Goal: Find specific page/section: Find specific page/section

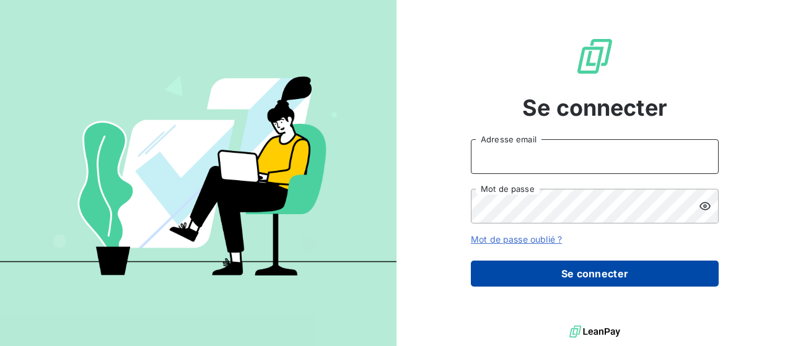
type input "alexandre.d@lbf-sassy.fr"
click at [542, 282] on button "Se connecter" at bounding box center [595, 274] width 248 height 26
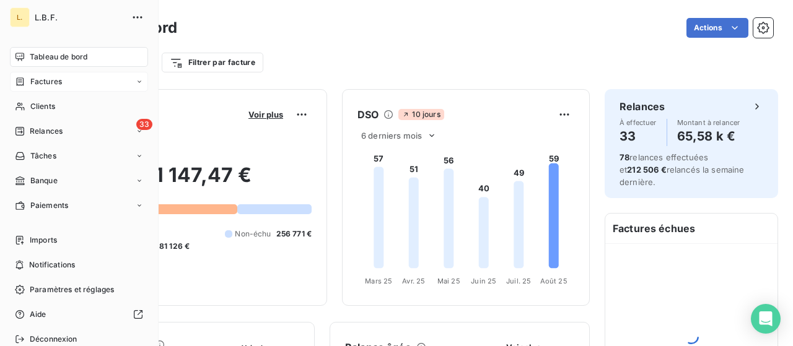
click at [17, 77] on icon at bounding box center [20, 81] width 7 height 8
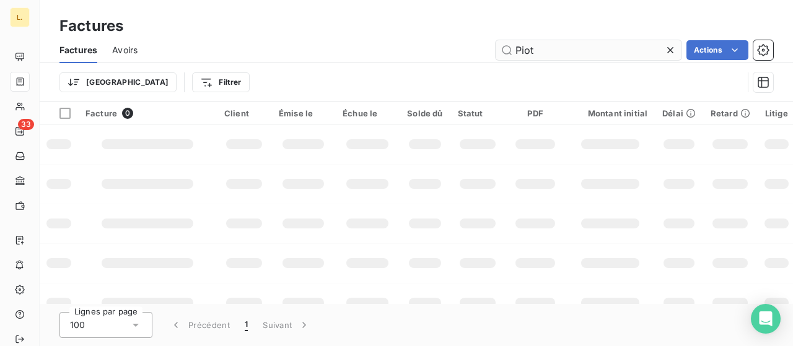
click at [566, 58] on input "Piot" at bounding box center [589, 50] width 186 height 20
drag, startPoint x: 568, startPoint y: 57, endPoint x: 481, endPoint y: 58, distance: 86.8
click at [481, 58] on div "Piot Actions" at bounding box center [462, 50] width 621 height 20
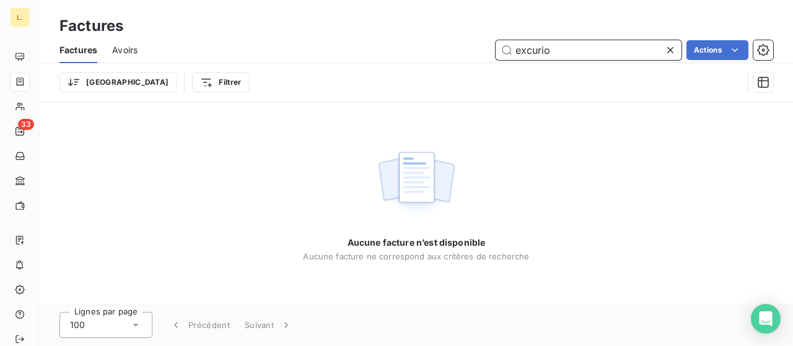
drag, startPoint x: 505, startPoint y: 45, endPoint x: 482, endPoint y: 35, distance: 24.7
click at [496, 44] on input "excurio" at bounding box center [589, 50] width 186 height 20
drag, startPoint x: 608, startPoint y: 47, endPoint x: 492, endPoint y: 42, distance: 116.0
click at [492, 42] on div "[PERSON_NAME] Actions" at bounding box center [462, 50] width 621 height 20
type input "G"
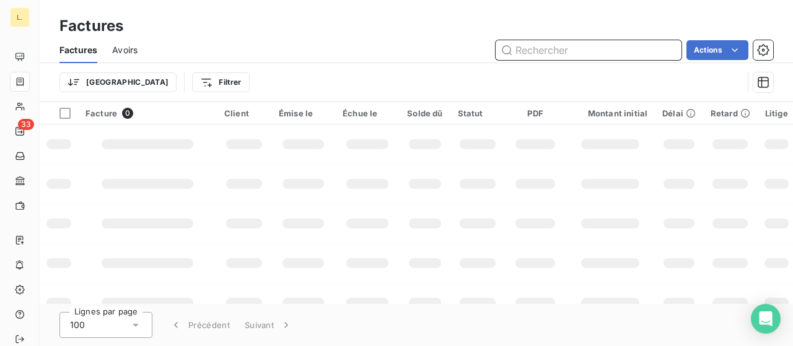
type input "!"
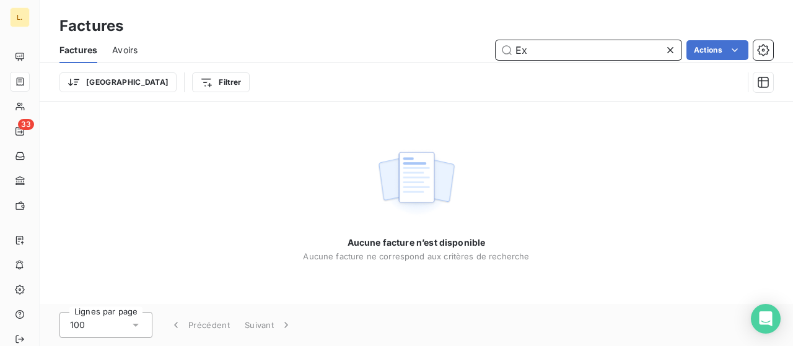
type input "E"
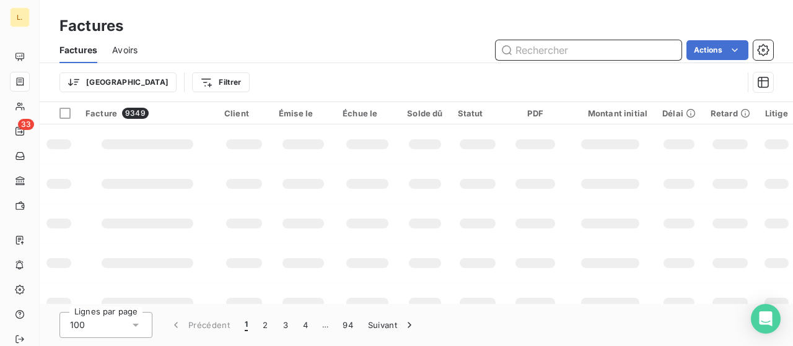
click at [586, 45] on input "text" at bounding box center [589, 50] width 186 height 20
paste input "[PERSON_NAME][EMAIL_ADDRESS][DOMAIN_NAME]"
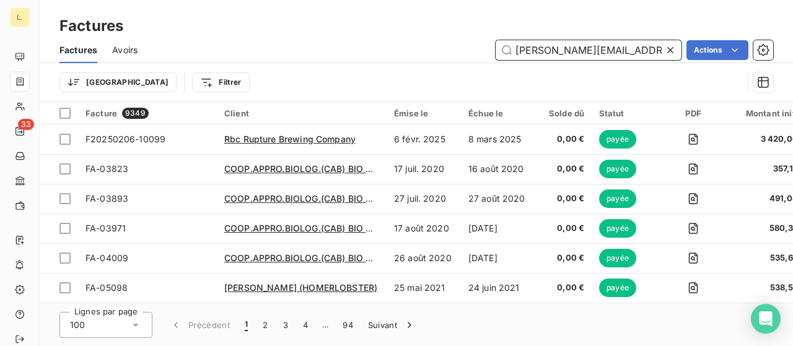
click at [577, 51] on input "[PERSON_NAME][EMAIL_ADDRESS][DOMAIN_NAME]" at bounding box center [589, 50] width 186 height 20
paste input "[PERSON_NAME][EMAIL_ADDRESS][DOMAIN_NAME]"
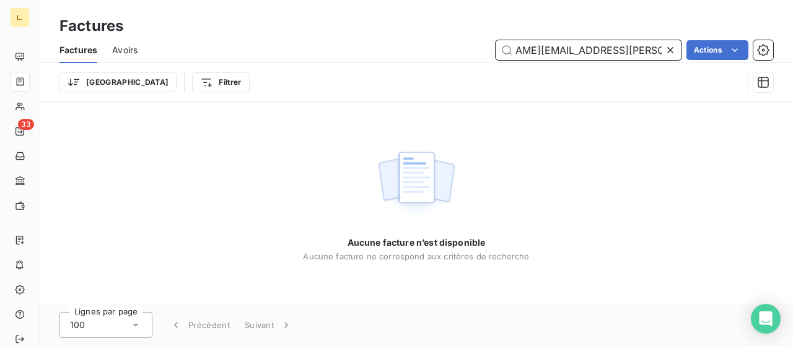
type input "[PERSON_NAME][EMAIL_ADDRESS][PERSON_NAME]@[DOMAIN_NAME]"
click at [666, 51] on icon at bounding box center [670, 50] width 12 height 12
click at [647, 51] on input "text" at bounding box center [589, 50] width 186 height 20
paste input "[PERSON_NAME][EMAIL_ADDRESS][DOMAIN_NAME]"
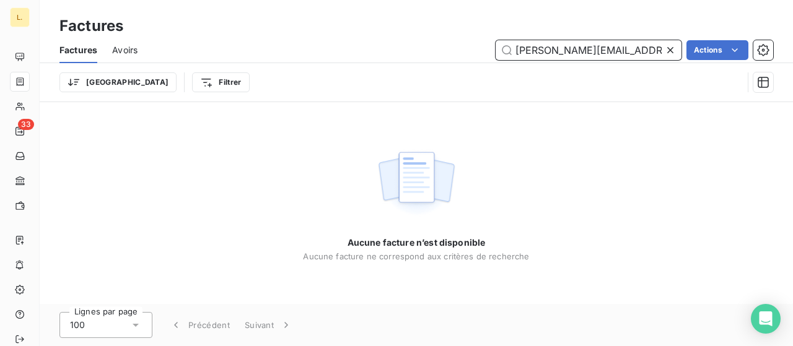
click at [555, 55] on input "[PERSON_NAME][EMAIL_ADDRESS][DOMAIN_NAME]" at bounding box center [589, 50] width 186 height 20
click at [554, 55] on input "[PERSON_NAME][EMAIL_ADDRESS][DOMAIN_NAME]" at bounding box center [589, 50] width 186 height 20
drag, startPoint x: 606, startPoint y: 53, endPoint x: 414, endPoint y: 43, distance: 192.4
click at [428, 58] on div "[PERSON_NAME] Actions" at bounding box center [462, 50] width 621 height 20
drag, startPoint x: 563, startPoint y: 53, endPoint x: 428, endPoint y: 39, distance: 135.8
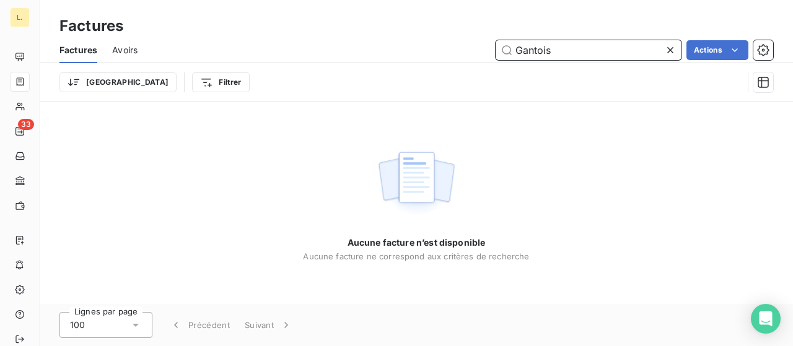
click at [428, 39] on div "Factures Avoirs Gantois Actions" at bounding box center [417, 50] width 754 height 26
type input "E"
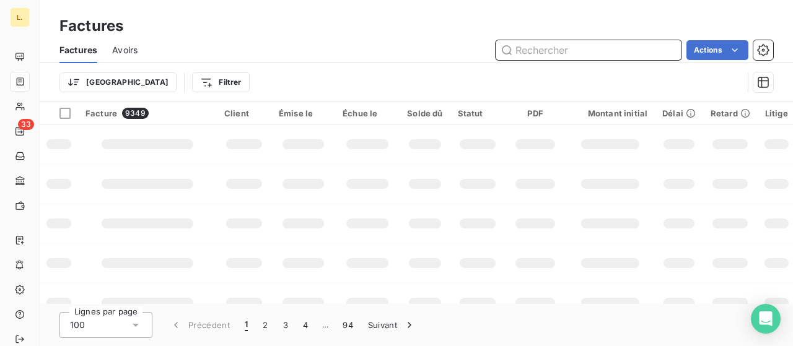
click at [558, 48] on input "text" at bounding box center [589, 50] width 186 height 20
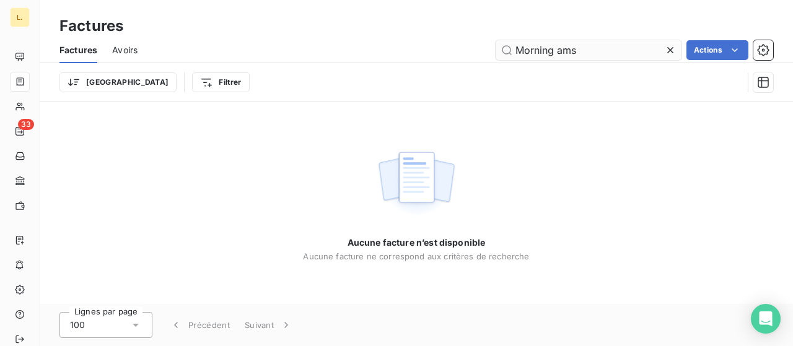
drag, startPoint x: 589, startPoint y: 52, endPoint x: 558, endPoint y: 53, distance: 31.0
click at [557, 54] on input "Morning ams" at bounding box center [589, 50] width 186 height 20
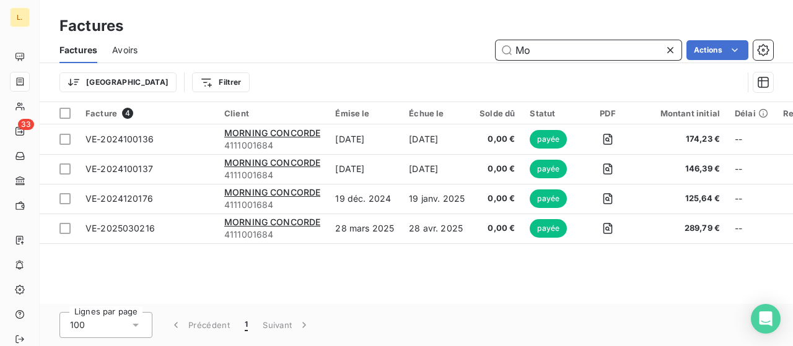
type input "M"
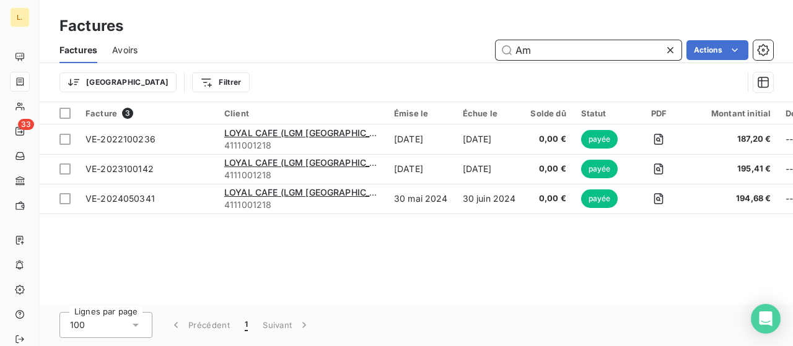
type input "A"
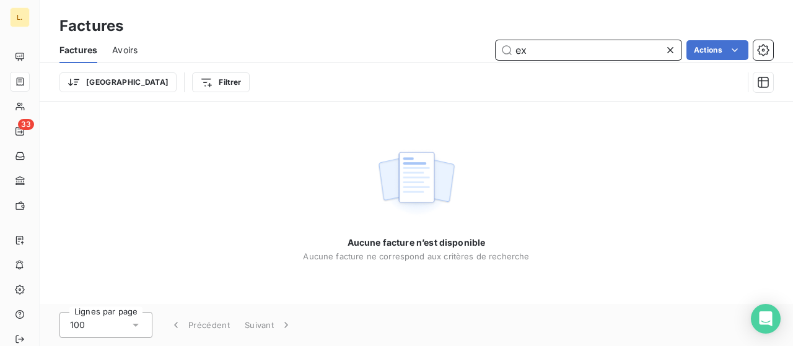
type input "e"
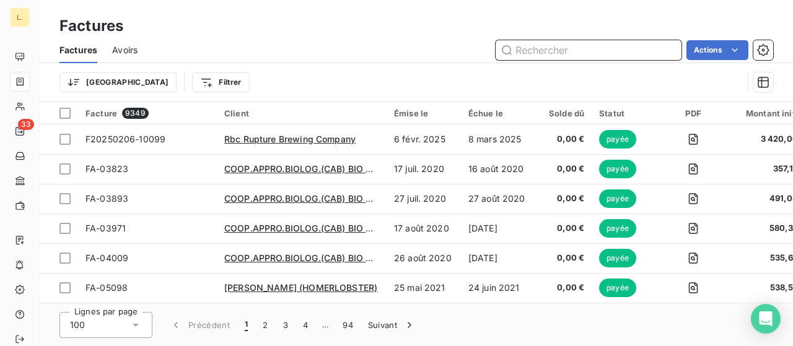
drag, startPoint x: 590, startPoint y: 54, endPoint x: 596, endPoint y: 38, distance: 16.5
click at [591, 45] on input "text" at bounding box center [589, 50] width 186 height 20
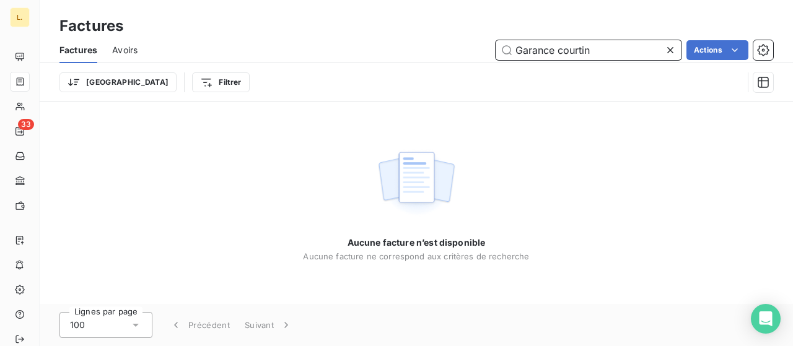
drag, startPoint x: 603, startPoint y: 53, endPoint x: 558, endPoint y: 47, distance: 45.0
click at [558, 53] on input "Garance courtin" at bounding box center [589, 50] width 186 height 20
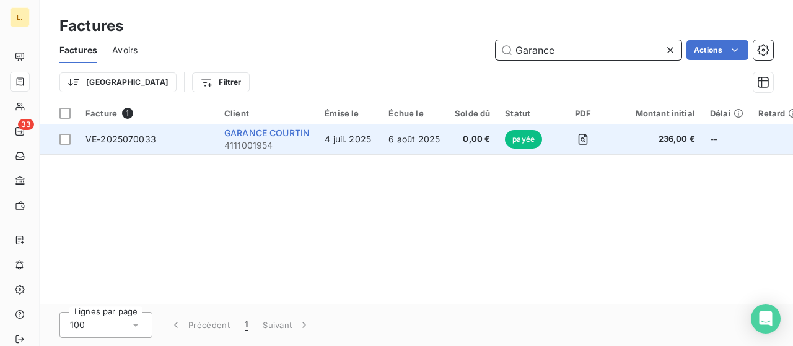
type input "Garance"
click at [286, 132] on span "GARANCE COURTIN" at bounding box center [267, 133] width 86 height 11
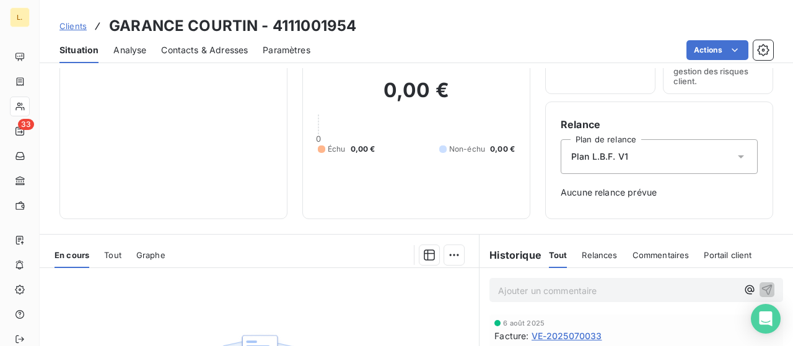
scroll to position [186, 0]
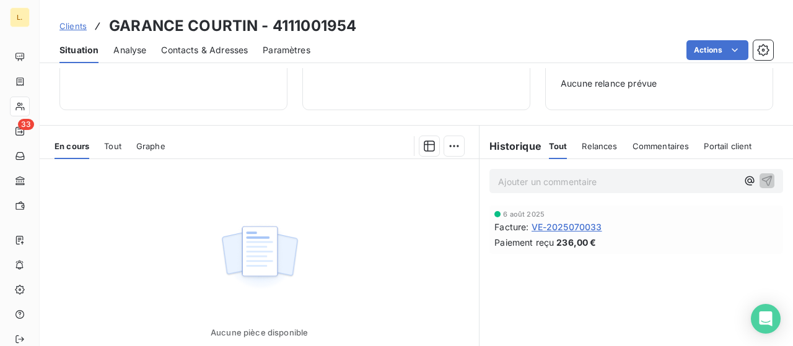
click at [543, 227] on span "VE-2025070033" at bounding box center [567, 227] width 71 height 13
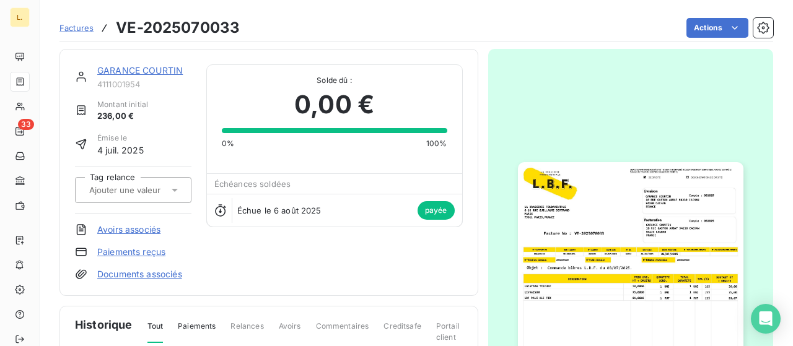
scroll to position [1, 0]
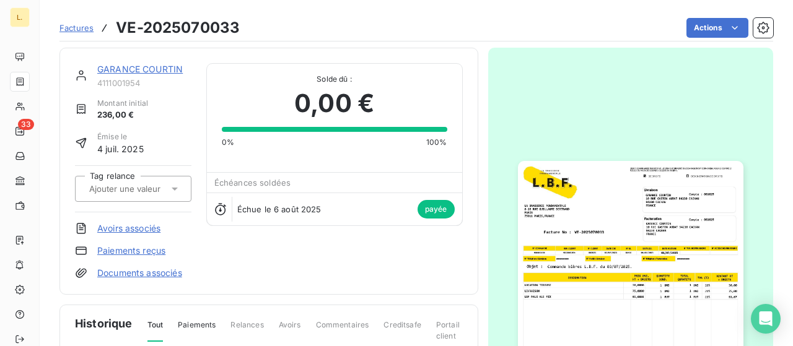
click at [663, 221] on img "button" at bounding box center [631, 320] width 226 height 319
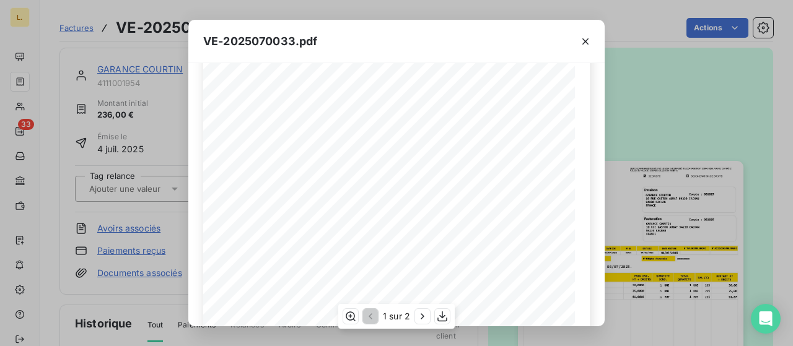
scroll to position [248, 0]
click at [588, 50] on button "button" at bounding box center [586, 42] width 20 height 20
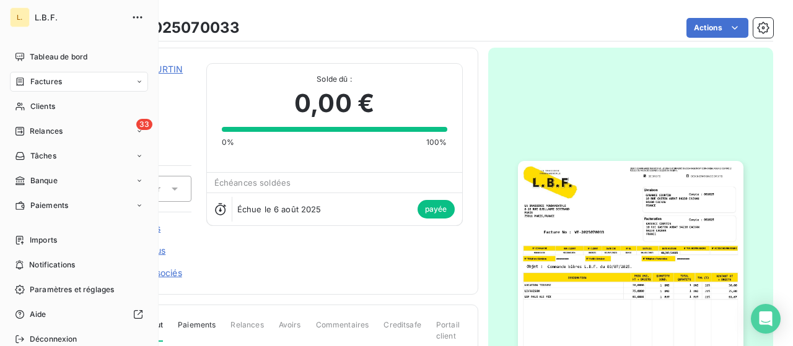
click at [14, 80] on div "Factures" at bounding box center [79, 82] width 138 height 20
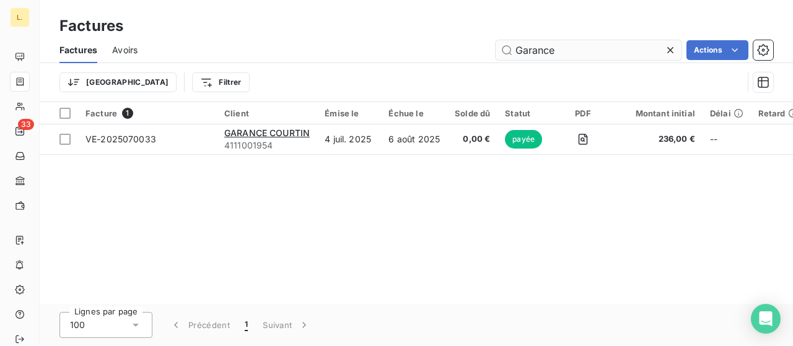
drag, startPoint x: 559, startPoint y: 55, endPoint x: 500, endPoint y: 54, distance: 59.5
click at [500, 54] on input "Garance" at bounding box center [589, 50] width 186 height 20
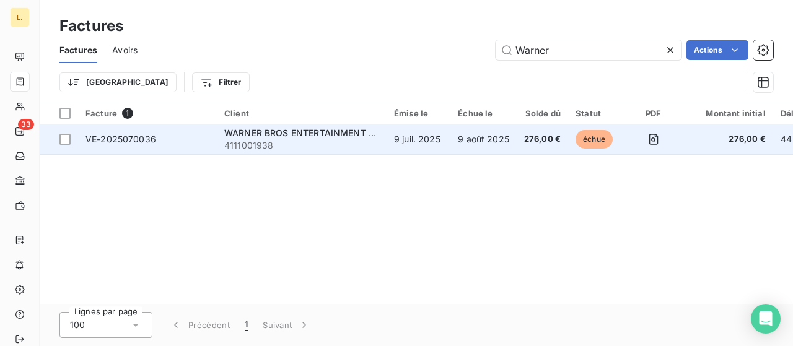
type input "Warner"
click at [299, 139] on span "4111001938" at bounding box center [301, 145] width 155 height 12
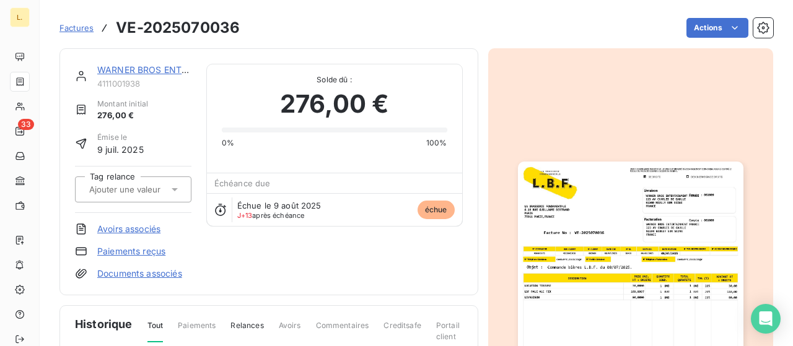
click at [619, 231] on img "button" at bounding box center [631, 321] width 226 height 319
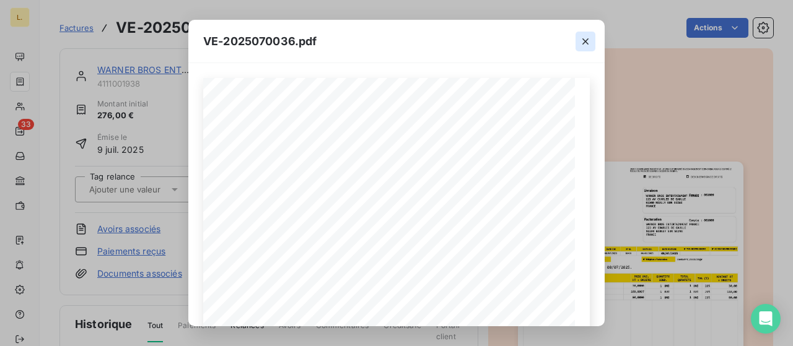
click at [586, 42] on icon "button" at bounding box center [586, 41] width 6 height 6
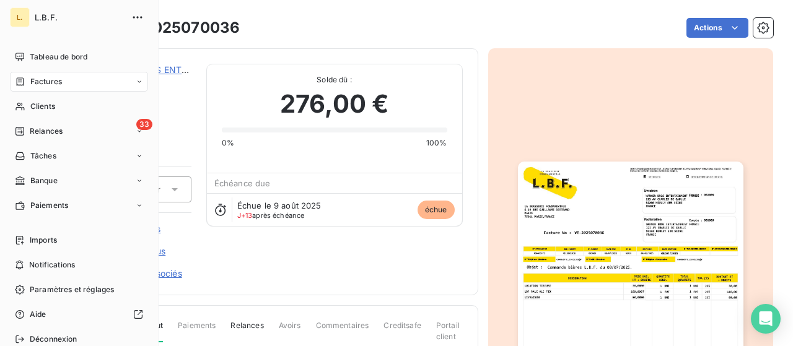
click at [48, 76] on span "Factures" at bounding box center [46, 81] width 32 height 11
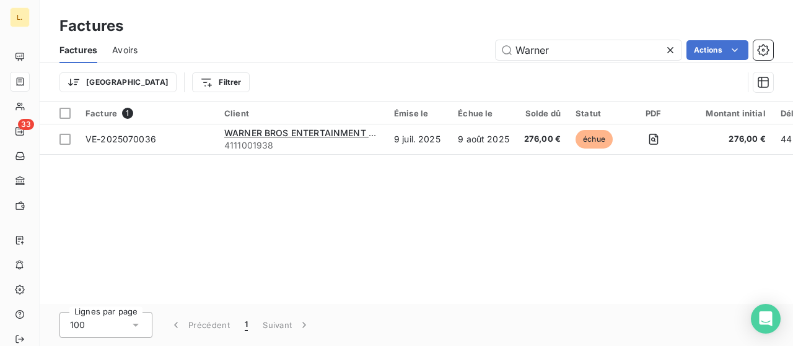
drag, startPoint x: 593, startPoint y: 56, endPoint x: 464, endPoint y: 50, distance: 128.4
click at [464, 50] on div "Warner Actions" at bounding box center [462, 50] width 621 height 20
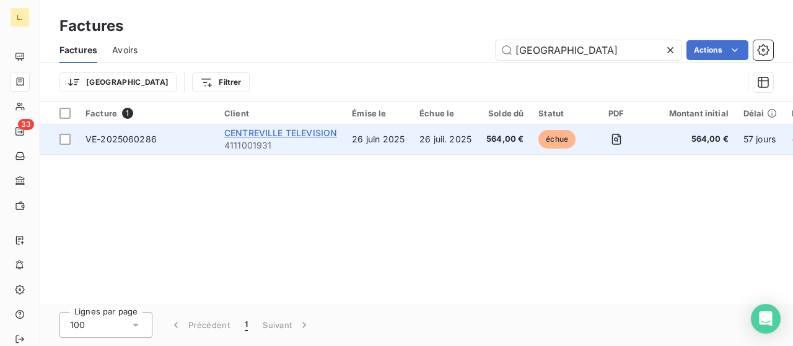
type input "[GEOGRAPHIC_DATA]"
click at [278, 134] on span "CENTREVILLE TELEVISION" at bounding box center [280, 133] width 113 height 11
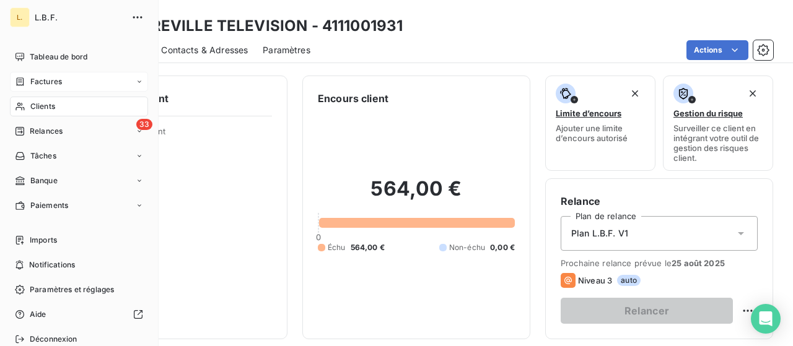
click at [55, 84] on span "Factures" at bounding box center [46, 81] width 32 height 11
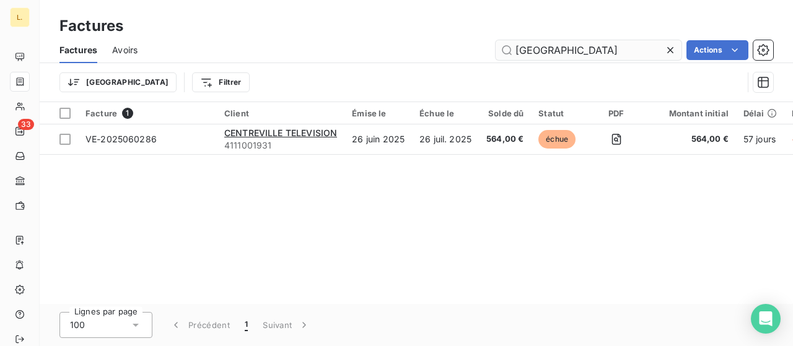
click at [566, 51] on input "[GEOGRAPHIC_DATA]" at bounding box center [589, 50] width 186 height 20
click at [570, 49] on input "[GEOGRAPHIC_DATA]" at bounding box center [589, 50] width 186 height 20
drag, startPoint x: 578, startPoint y: 50, endPoint x: 482, endPoint y: 57, distance: 96.4
click at [484, 56] on div "Centreville Actions" at bounding box center [462, 50] width 621 height 20
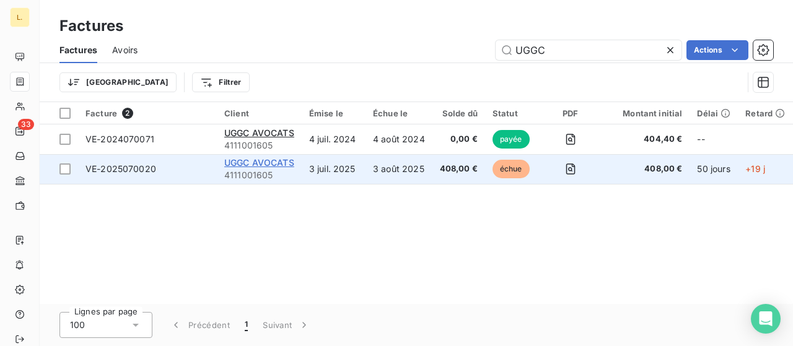
type input "UGGC"
click at [265, 159] on span "UGGC AVOCATS" at bounding box center [259, 162] width 70 height 11
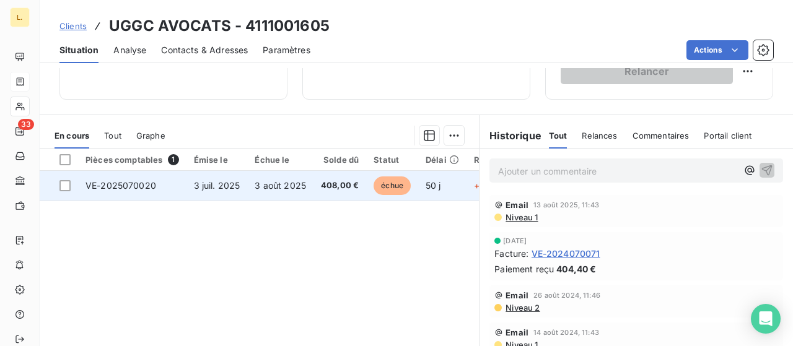
scroll to position [310, 0]
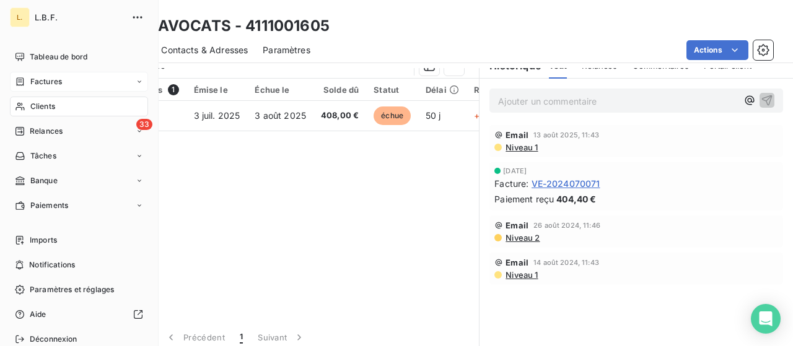
click at [38, 82] on span "Factures" at bounding box center [46, 81] width 32 height 11
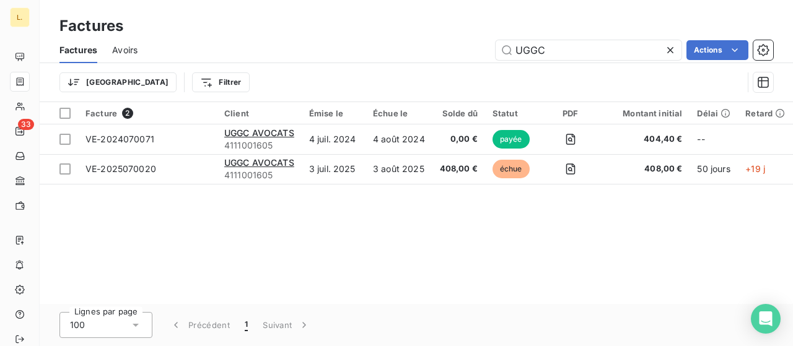
drag, startPoint x: 517, startPoint y: 50, endPoint x: 481, endPoint y: 46, distance: 36.1
click at [488, 48] on div "UGGC Actions" at bounding box center [462, 50] width 621 height 20
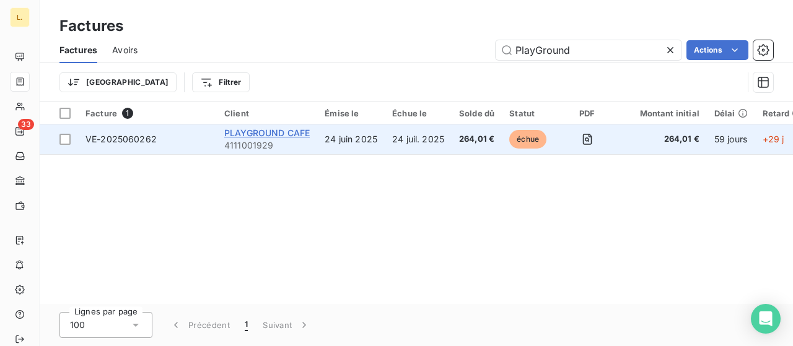
type input "PlayGround"
click at [276, 138] on span "PLAYGROUND CAFE" at bounding box center [267, 133] width 86 height 11
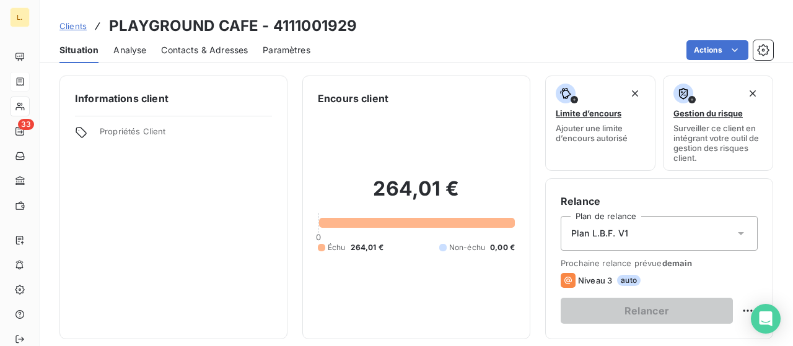
scroll to position [248, 0]
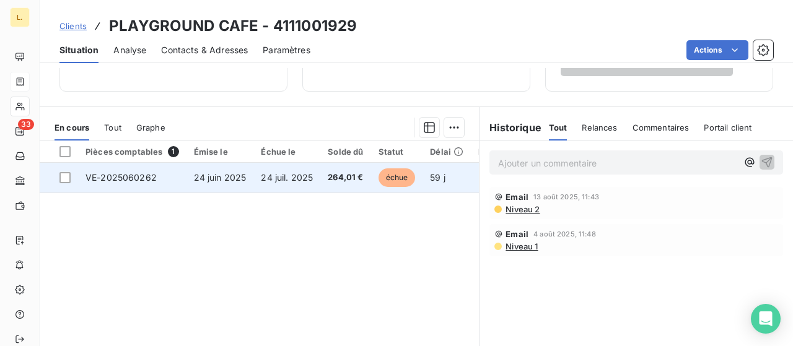
click at [125, 180] on span "VE-2025060262" at bounding box center [121, 177] width 71 height 11
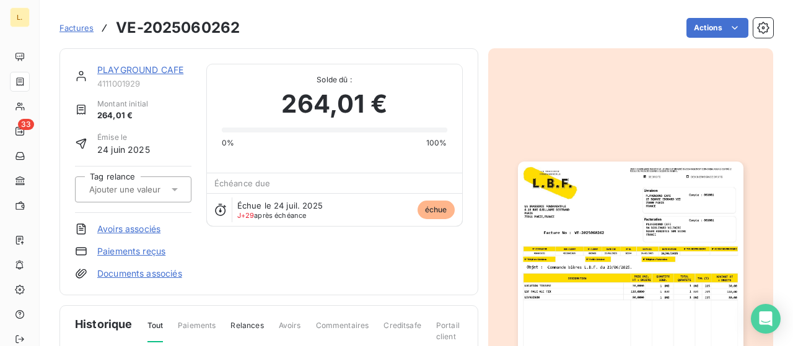
click at [640, 219] on img "button" at bounding box center [631, 321] width 226 height 319
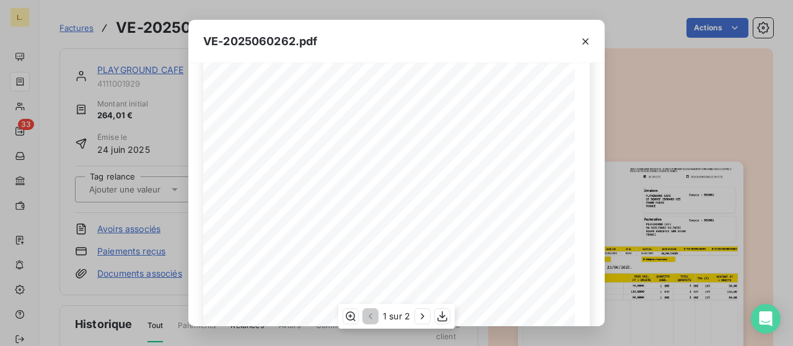
scroll to position [248, 0]
drag, startPoint x: 590, startPoint y: 43, endPoint x: 110, endPoint y: 48, distance: 479.8
click at [589, 43] on icon "button" at bounding box center [586, 41] width 12 height 12
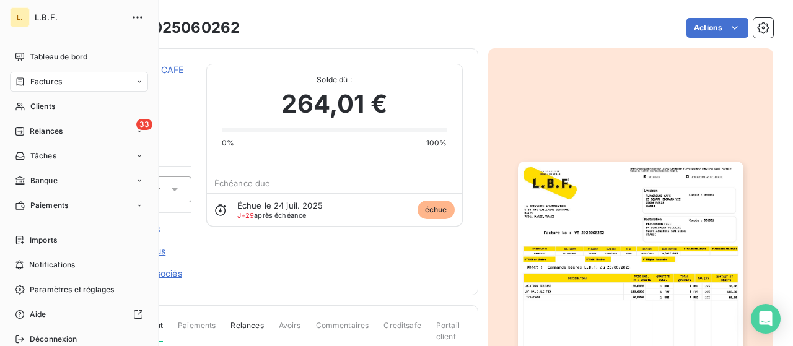
click at [19, 77] on icon at bounding box center [20, 82] width 11 height 10
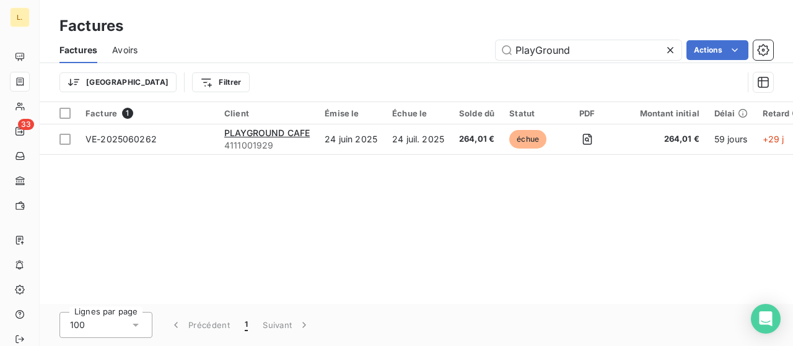
drag, startPoint x: 458, startPoint y: 53, endPoint x: 443, endPoint y: 52, distance: 14.9
click at [448, 53] on div "PlayGround Actions" at bounding box center [462, 50] width 621 height 20
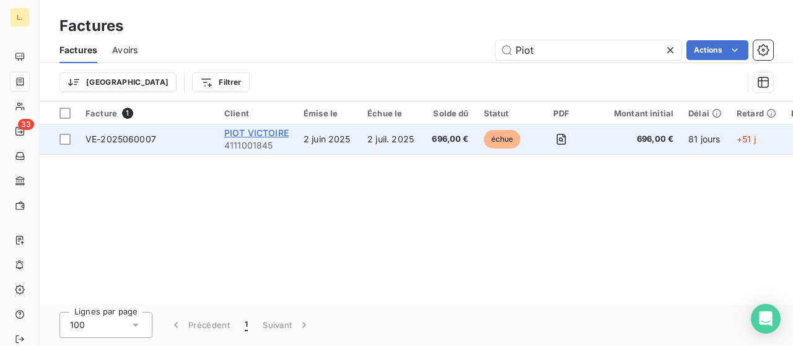
type input "Piot"
click at [258, 130] on span "PIOT VICTOIRE" at bounding box center [256, 133] width 64 height 11
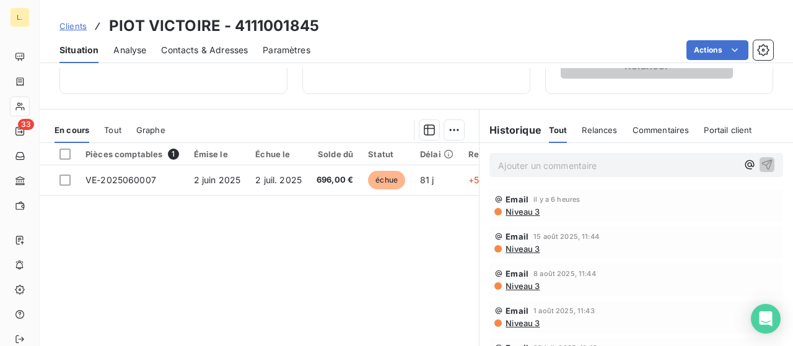
scroll to position [248, 0]
